Goal: Communication & Community: Share content

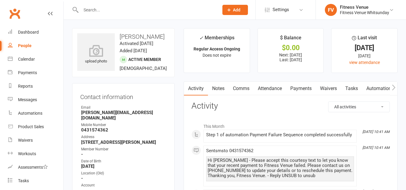
click at [297, 88] on link "Payments" at bounding box center [301, 89] width 30 height 14
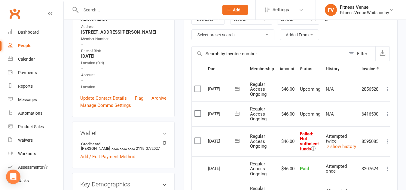
scroll to position [120, 0]
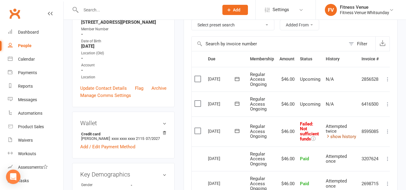
click at [342, 135] on link "show history" at bounding box center [341, 136] width 30 height 5
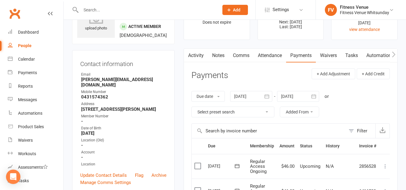
scroll to position [30, 0]
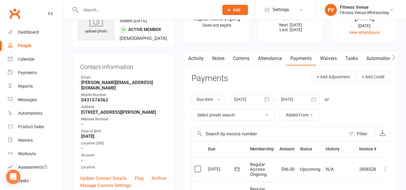
click at [240, 59] on link "Comms" at bounding box center [241, 59] width 25 height 14
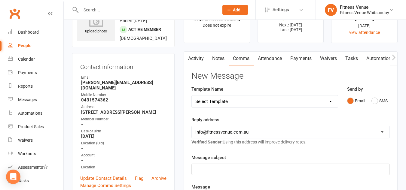
click at [220, 103] on select "Select Template [SMS] Excessive Defaults [Email] Membership Expiry [SMS] Member…" at bounding box center [265, 102] width 146 height 12
select select "4"
click at [192, 96] on select "Select Template [SMS] Excessive Defaults [Email] Membership Expiry [SMS] Member…" at bounding box center [265, 102] width 146 height 12
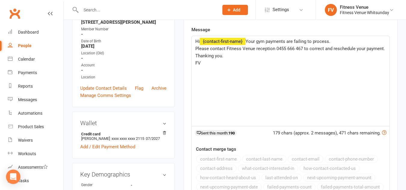
scroll to position [241, 0]
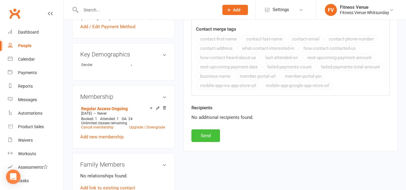
click at [207, 138] on button "Send" at bounding box center [206, 136] width 29 height 13
select select
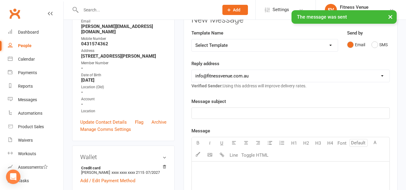
scroll to position [0, 0]
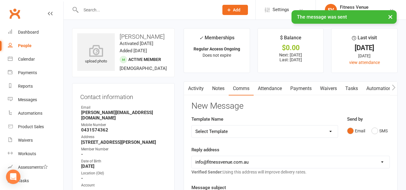
click at [121, 10] on div "× The message was sent" at bounding box center [199, 10] width 398 height 0
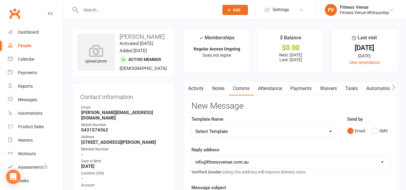
click at [121, 11] on input "text" at bounding box center [147, 10] width 136 height 8
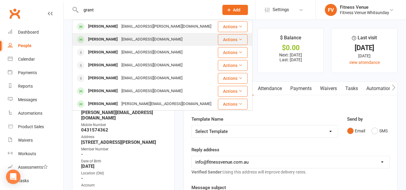
type input "grant"
click at [157, 38] on div "[EMAIL_ADDRESS][DOMAIN_NAME]" at bounding box center [152, 39] width 65 height 9
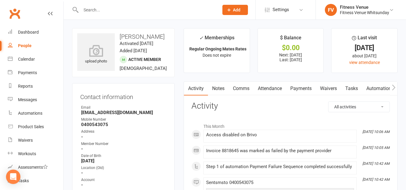
click at [297, 89] on link "Payments" at bounding box center [301, 89] width 30 height 14
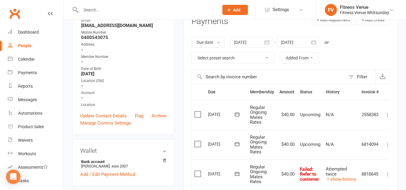
scroll to position [30, 0]
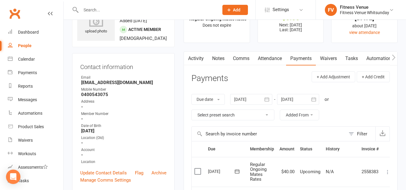
click at [244, 54] on link "Comms" at bounding box center [241, 59] width 25 height 14
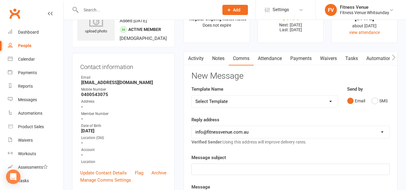
click at [240, 96] on select "Select Template [SMS] Excessive Defaults [Email] Membership Expiry [SMS] Member…" at bounding box center [265, 102] width 146 height 12
select select "4"
click at [192, 96] on select "Select Template [SMS] Excessive Defaults [Email] Membership Expiry [SMS] Member…" at bounding box center [265, 102] width 146 height 12
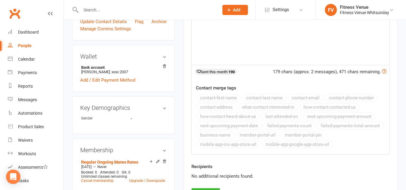
scroll to position [210, 0]
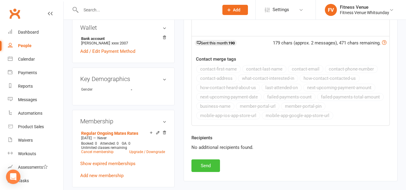
click at [203, 161] on button "Send" at bounding box center [206, 166] width 29 height 13
select select
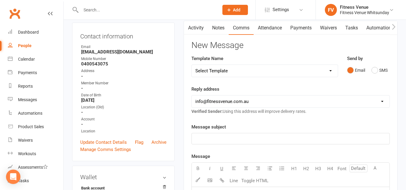
scroll to position [0, 0]
